Goal: Task Accomplishment & Management: Manage account settings

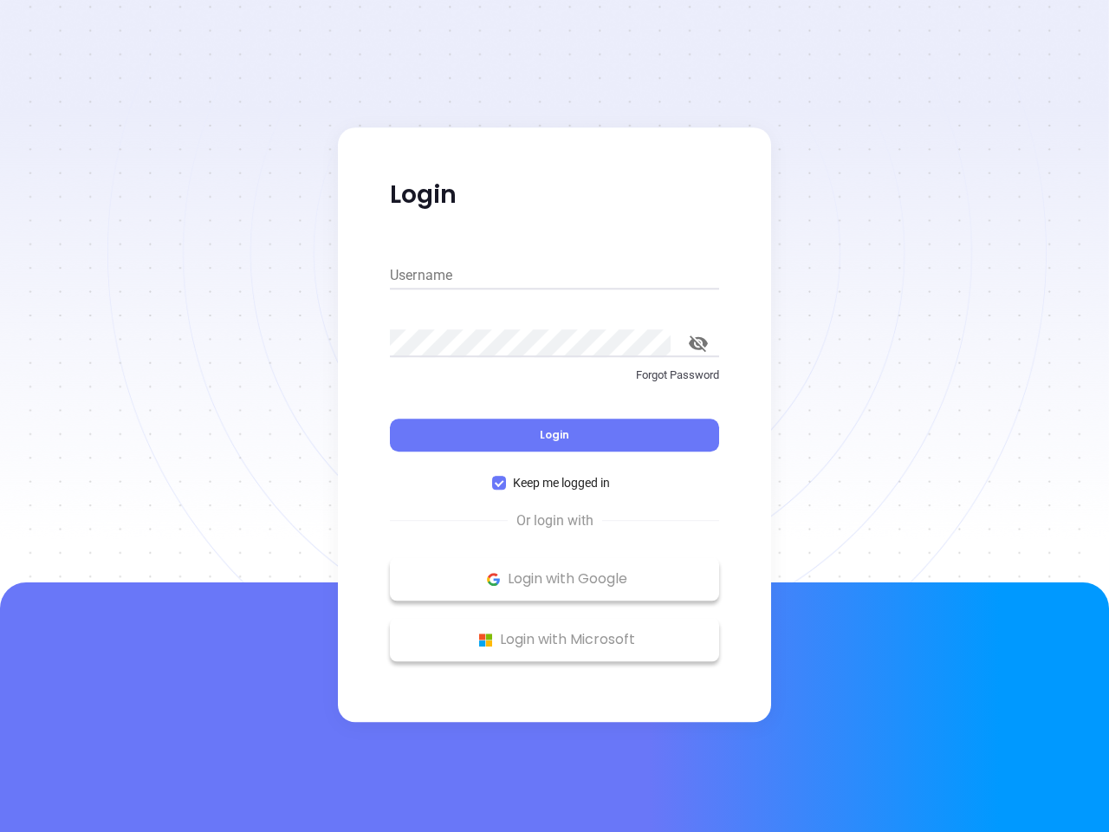
click at [555, 416] on div "Login" at bounding box center [554, 425] width 329 height 54
click at [555, 276] on input "Username" at bounding box center [554, 276] width 329 height 28
click at [698, 343] on icon "toggle password visibility" at bounding box center [698, 343] width 19 height 16
click at [555, 435] on span "Login" at bounding box center [554, 434] width 29 height 15
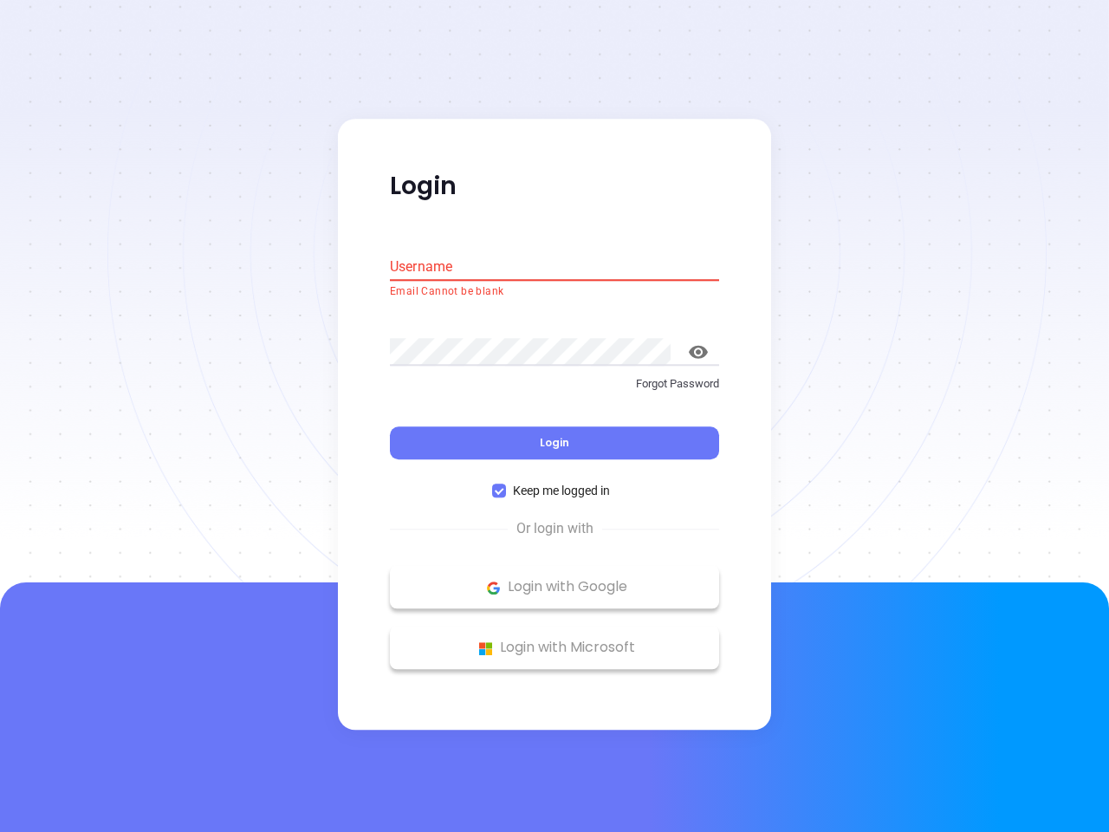
click at [555, 483] on span "Keep me logged in" at bounding box center [561, 491] width 111 height 19
click at [506, 484] on input "Keep me logged in" at bounding box center [499, 491] width 14 height 14
checkbox input "false"
click at [555, 579] on p "Login with Google" at bounding box center [555, 587] width 312 height 26
click at [555, 639] on p "Login with Microsoft" at bounding box center [555, 648] width 312 height 26
